Goal: Communication & Community: Answer question/provide support

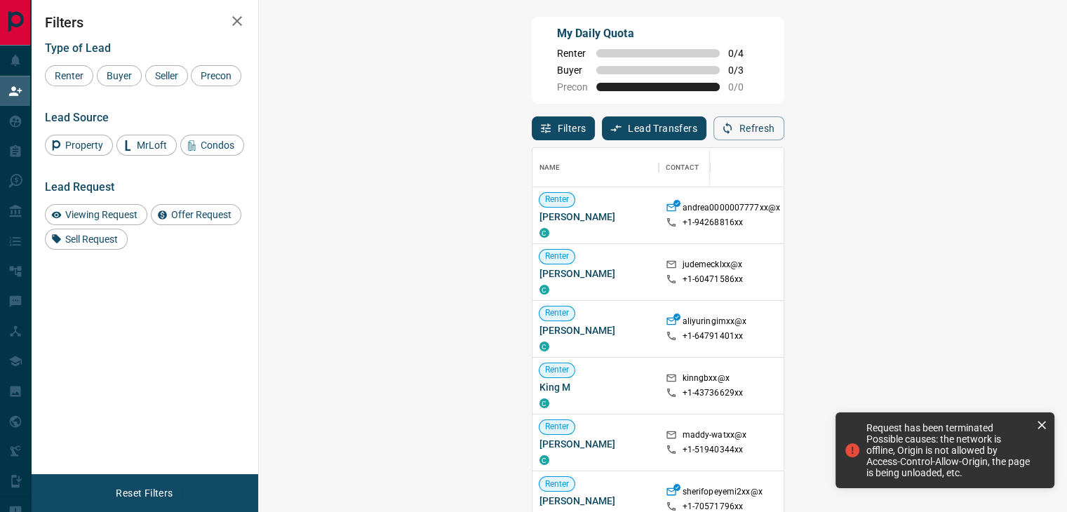
scroll to position [376, 767]
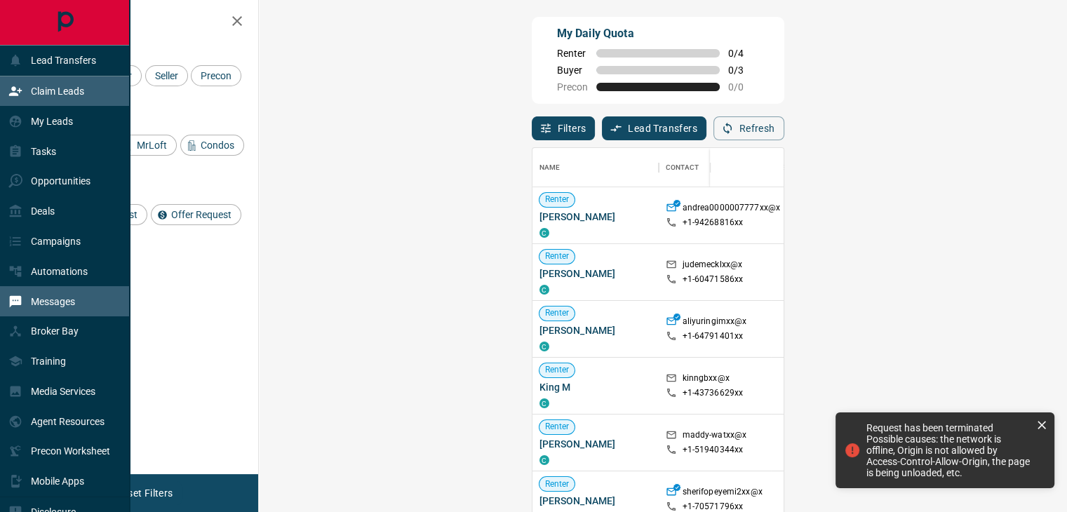
click at [93, 301] on div "Messages" at bounding box center [65, 301] width 130 height 30
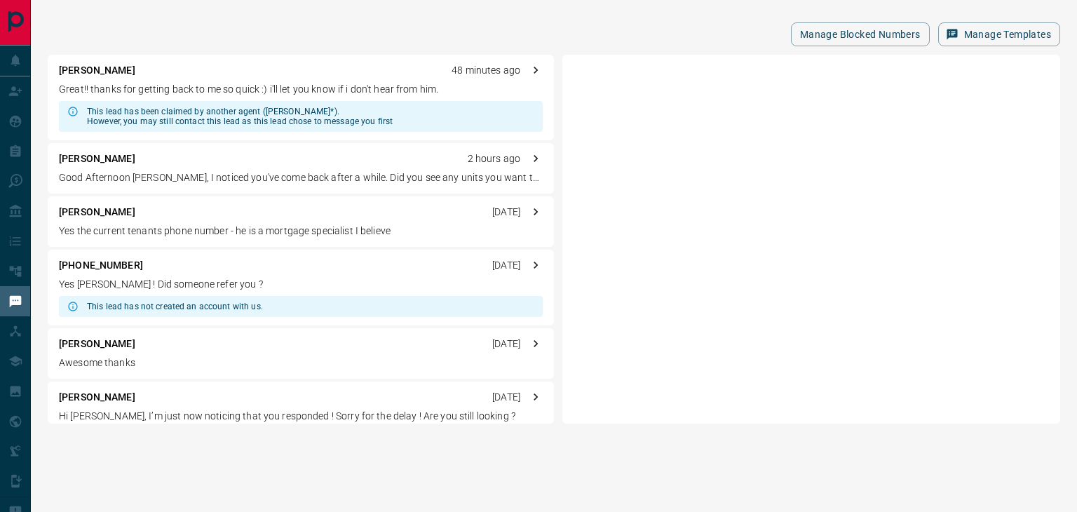
click at [265, 98] on div "[PERSON_NAME] 48 minutes ago Great!! thanks for getting back to me so quick :) …" at bounding box center [301, 98] width 506 height 86
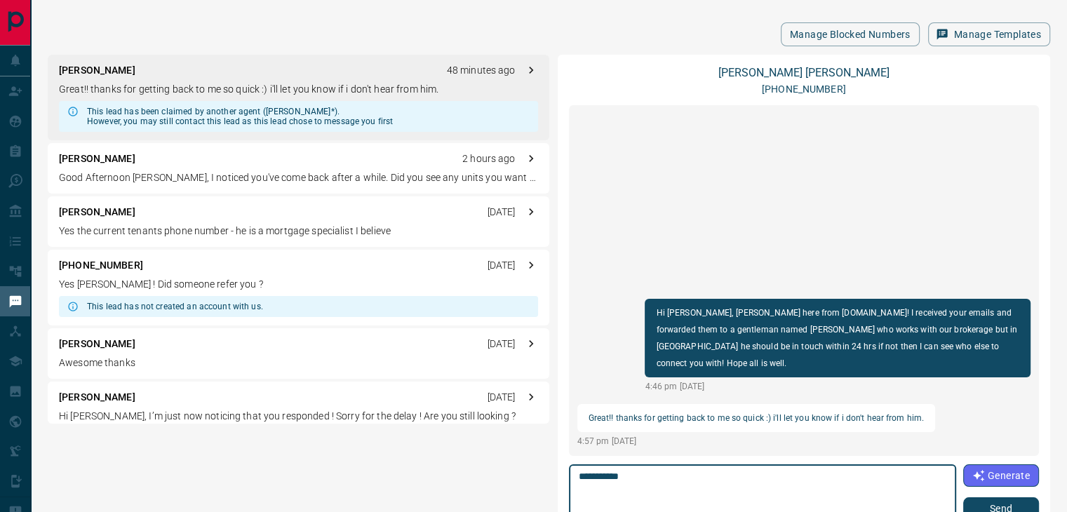
type textarea "**********"
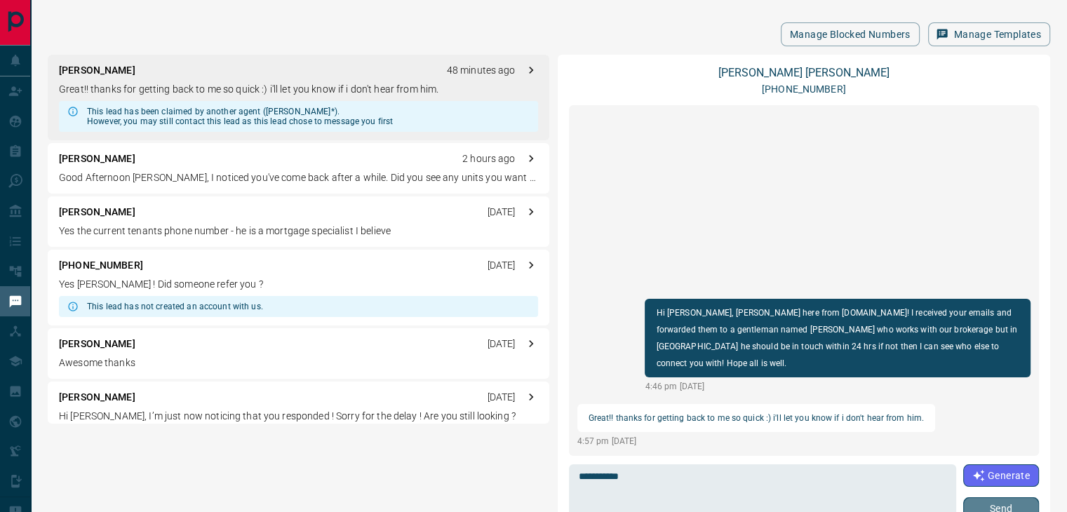
click at [977, 509] on button "Send" at bounding box center [1001, 508] width 76 height 22
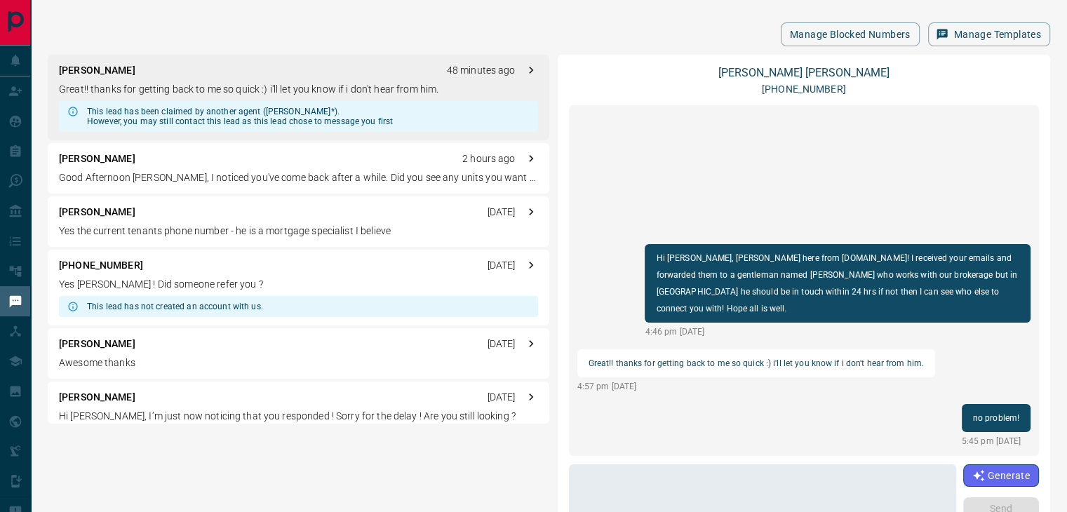
click at [168, 349] on div "[PERSON_NAME] L [DATE]" at bounding box center [298, 344] width 479 height 15
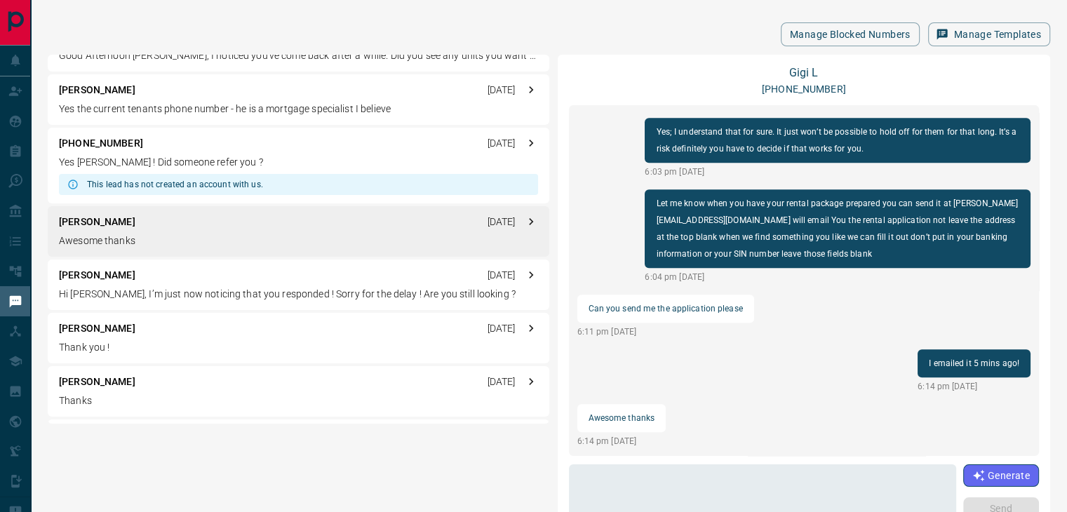
scroll to position [140, 0]
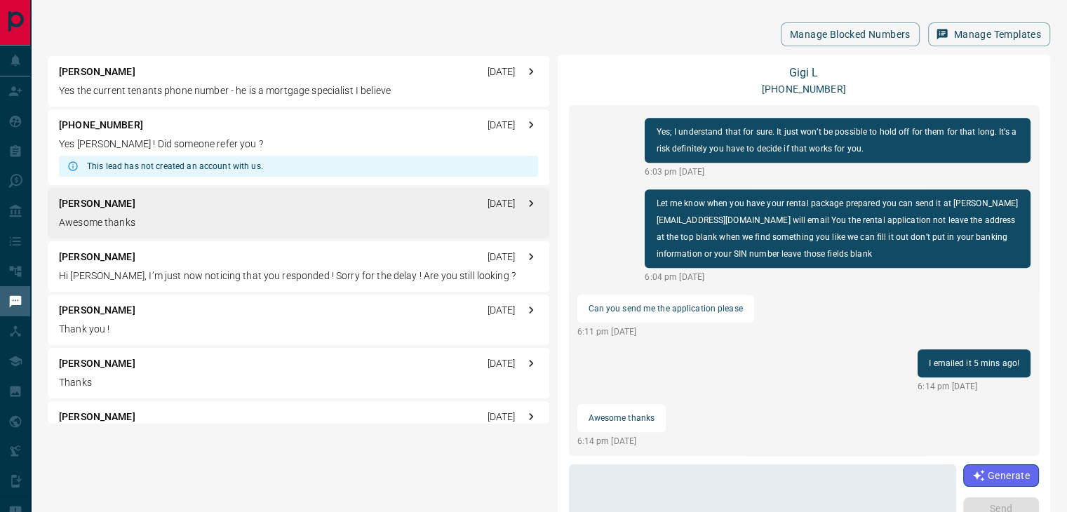
click at [100, 338] on div "[PERSON_NAME] [DATE] Thank you !" at bounding box center [299, 320] width 502 height 51
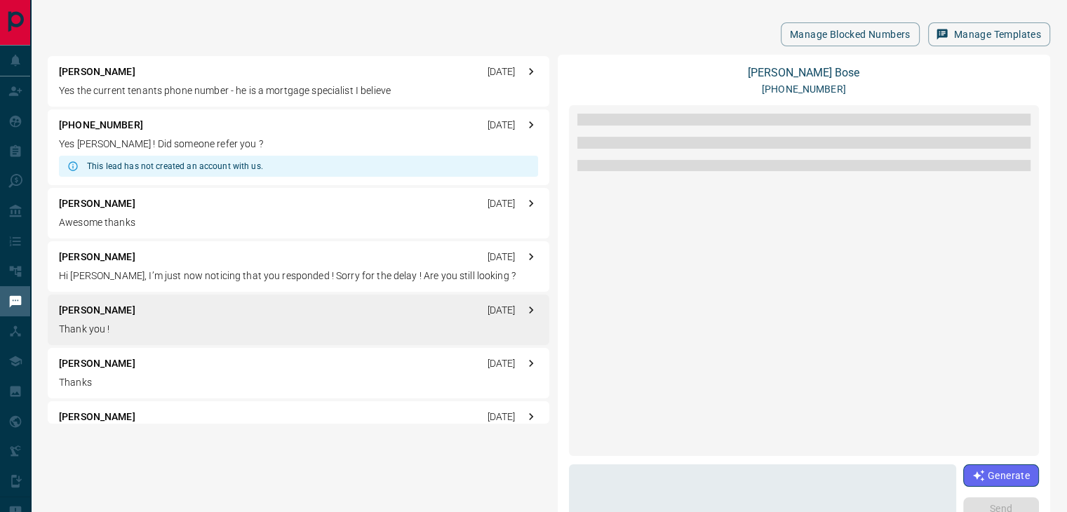
scroll to position [105, 0]
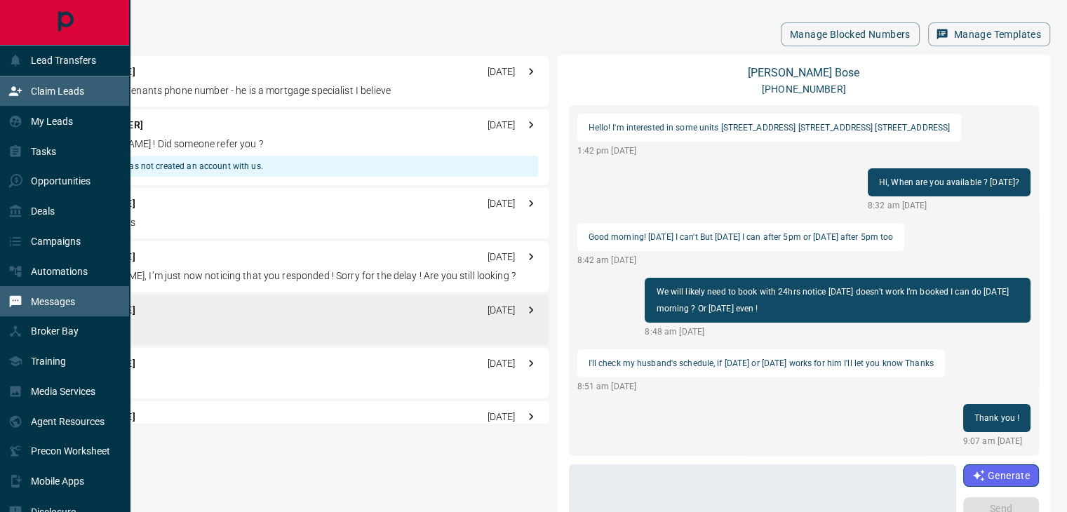
click at [36, 86] on p "Claim Leads" at bounding box center [57, 91] width 53 height 11
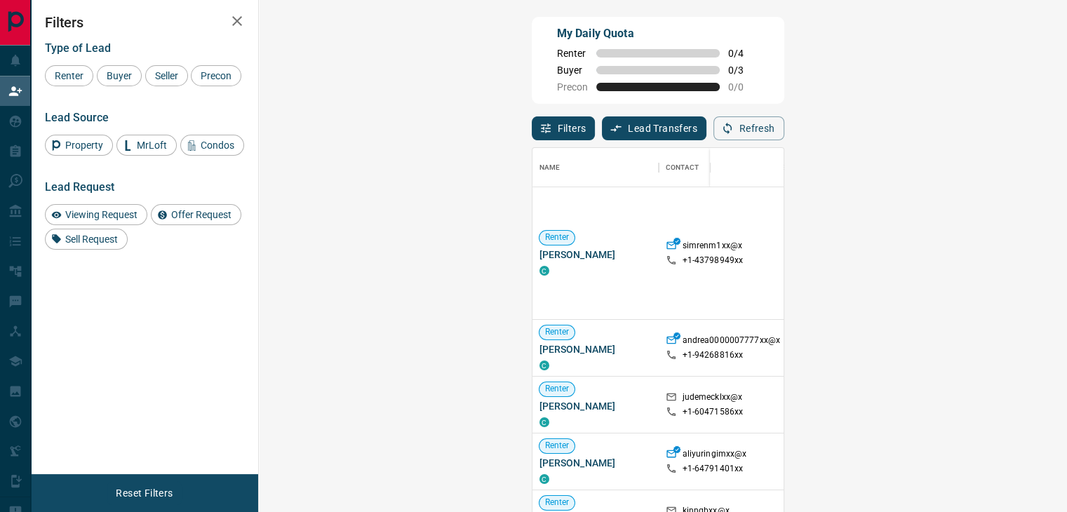
scroll to position [376, 767]
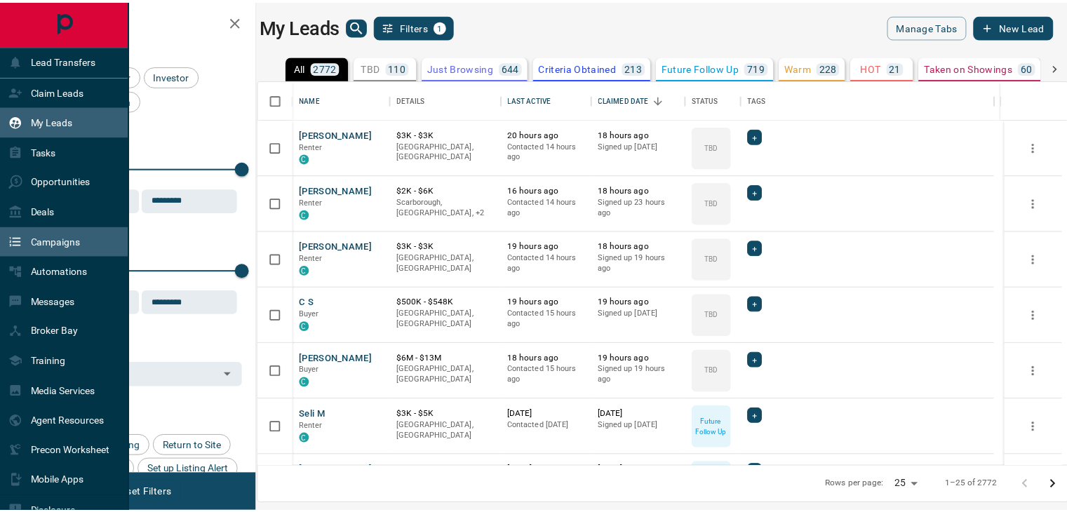
scroll to position [376, 802]
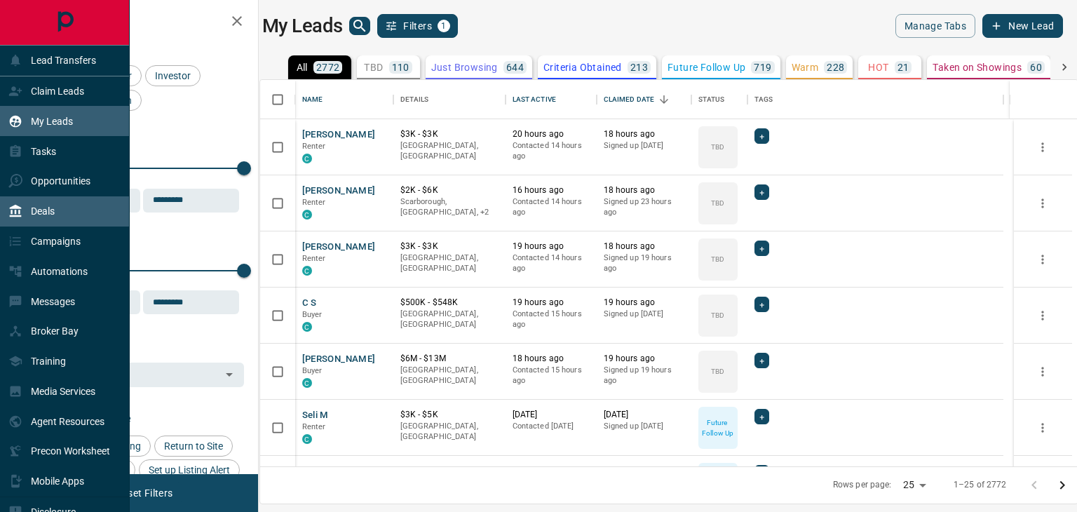
click at [40, 217] on p "Deals" at bounding box center [43, 211] width 24 height 11
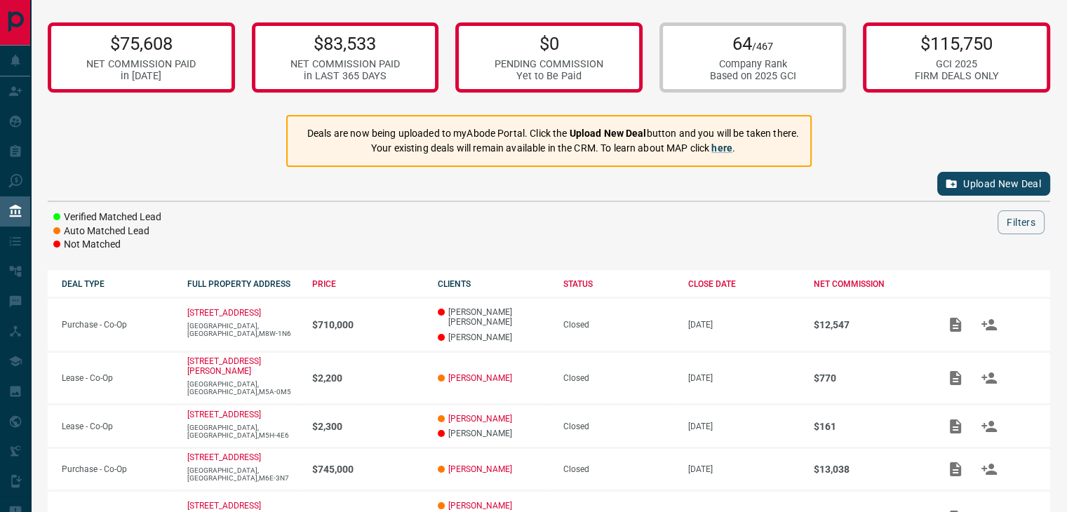
click at [965, 183] on button "Upload New Deal" at bounding box center [993, 184] width 113 height 24
